Goal: Task Accomplishment & Management: Use online tool/utility

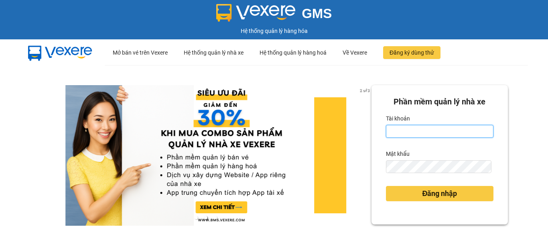
click at [395, 131] on input "Tài khoản" at bounding box center [439, 131] width 107 height 13
type input "phuongbc.phucxuyen"
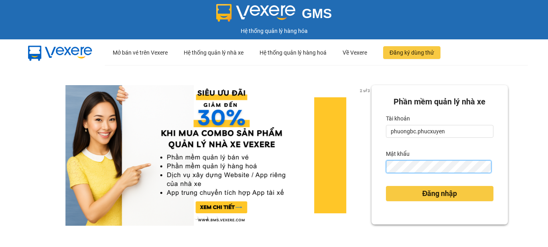
click at [386, 186] on button "Đăng nhập" at bounding box center [439, 193] width 107 height 15
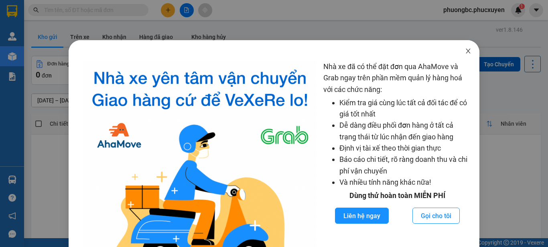
click at [465, 49] on icon "close" at bounding box center [468, 51] width 6 height 6
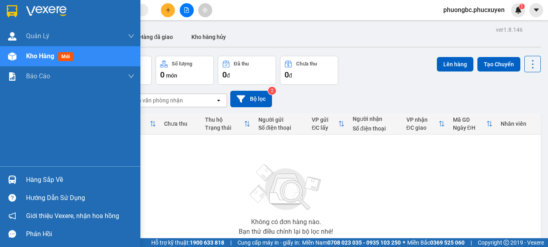
click at [34, 177] on div "Hàng sắp về" at bounding box center [80, 180] width 108 height 12
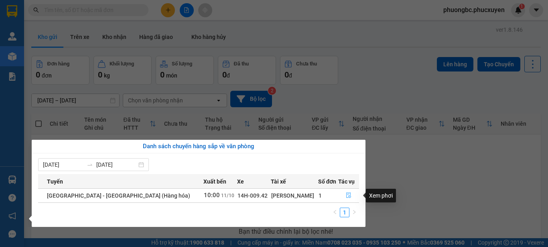
click at [346, 194] on icon "file-done" at bounding box center [349, 195] width 6 height 6
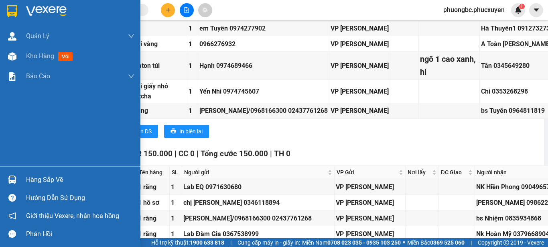
scroll to position [308, 0]
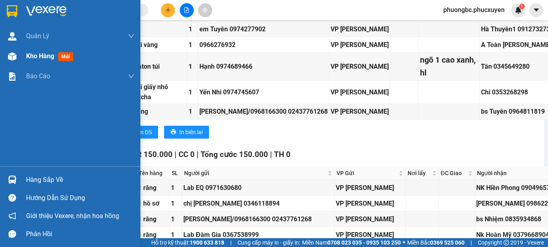
click at [45, 53] on span "Kho hàng" at bounding box center [40, 56] width 28 height 8
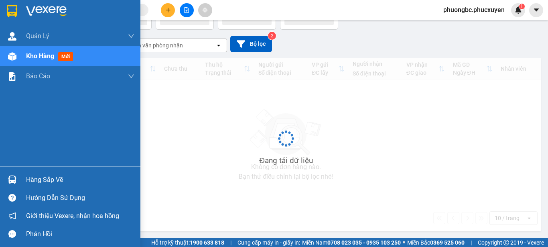
scroll to position [55, 0]
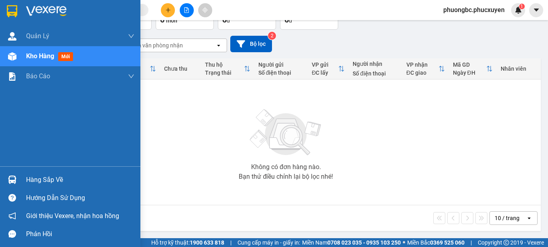
click at [44, 179] on div "Hàng sắp về" at bounding box center [80, 180] width 108 height 12
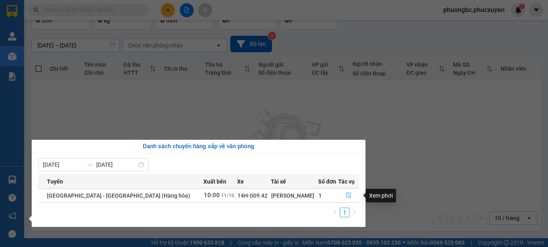
click at [346, 193] on icon "file-done" at bounding box center [349, 195] width 6 height 6
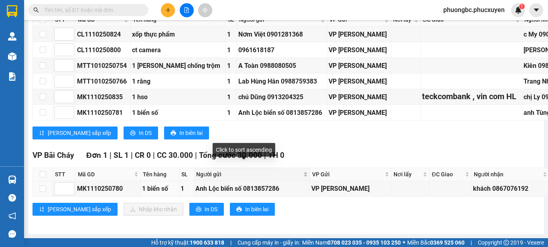
scroll to position [669, 0]
click at [41, 171] on input "checkbox" at bounding box center [43, 174] width 6 height 6
checkbox input "true"
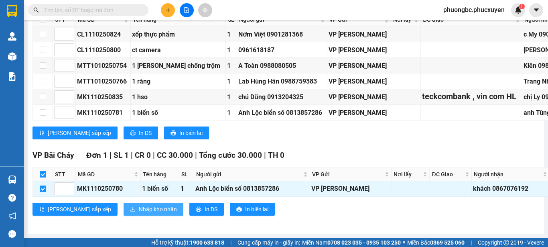
click at [139, 204] on span "Nhập kho nhận" at bounding box center [158, 208] width 38 height 9
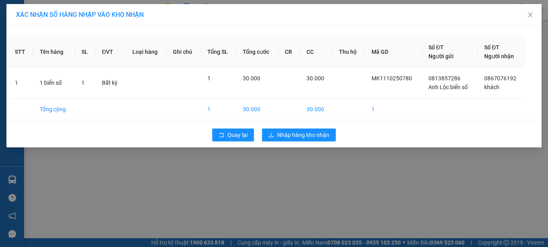
click at [293, 170] on div "XÁC NHẬN SỐ HÀNG NHẬP VÀO KHO NHẬN STT Tên hàng SL ĐVT Loại hàng Ghi chú Tổng S…" at bounding box center [274, 123] width 548 height 247
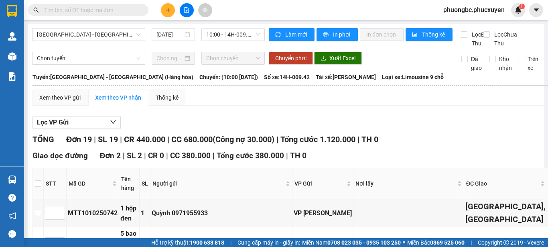
click at [298, 129] on div "Lọc VP Gửi" at bounding box center [443, 122] width 822 height 13
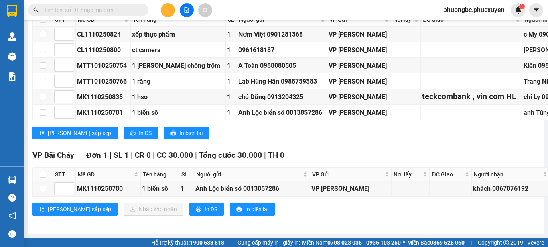
scroll to position [669, 0]
click at [43, 171] on input "checkbox" at bounding box center [43, 174] width 6 height 6
checkbox input "true"
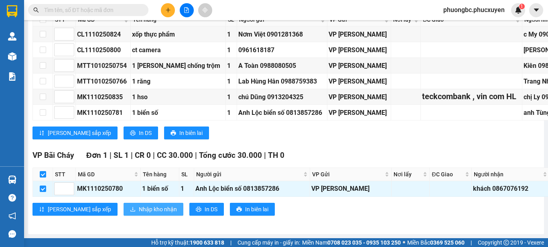
click at [139, 204] on span "Nhập kho nhận" at bounding box center [158, 208] width 38 height 9
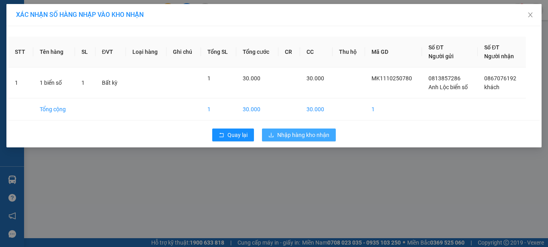
click at [307, 131] on span "Nhập hàng kho nhận" at bounding box center [303, 134] width 52 height 9
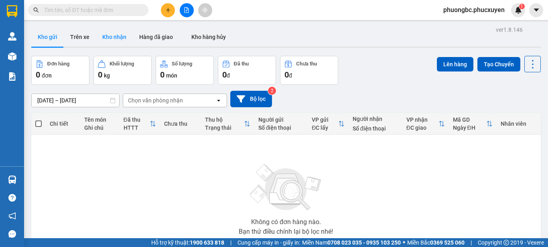
click at [114, 37] on button "Kho nhận" at bounding box center [114, 36] width 37 height 19
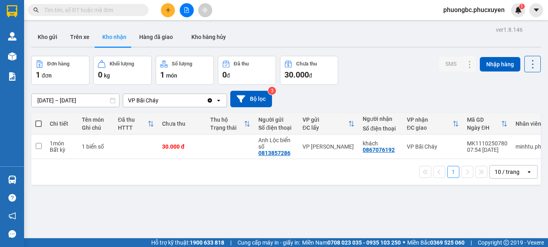
click at [144, 208] on div "ver 1.8.146 Kho gửi Trên xe Kho nhận Hàng đã giao Kho hàng hủy Đơn hàng 1 đơn K…" at bounding box center [286, 147] width 516 height 247
